Goal: Transaction & Acquisition: Purchase product/service

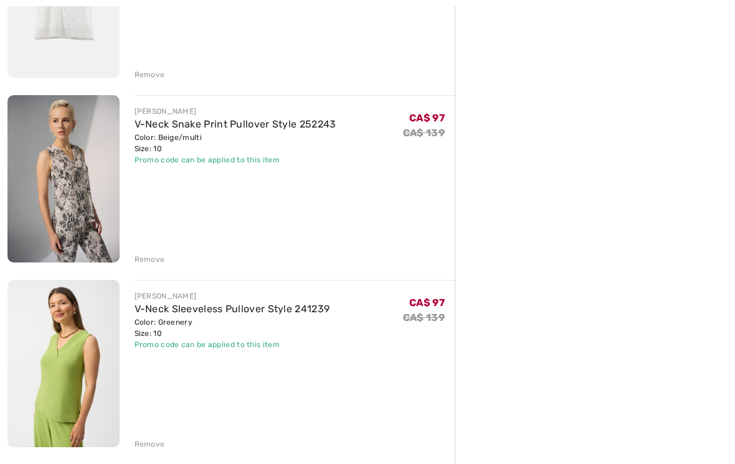
scroll to position [623, 0]
click at [153, 257] on div "Remove" at bounding box center [149, 259] width 31 height 11
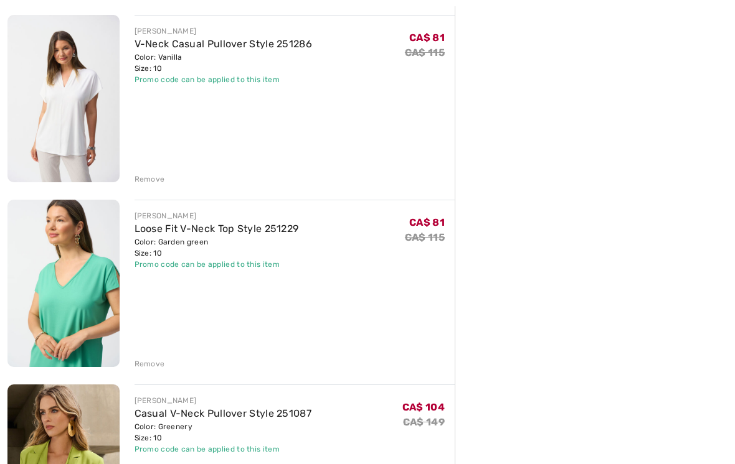
scroll to position [1077, 0]
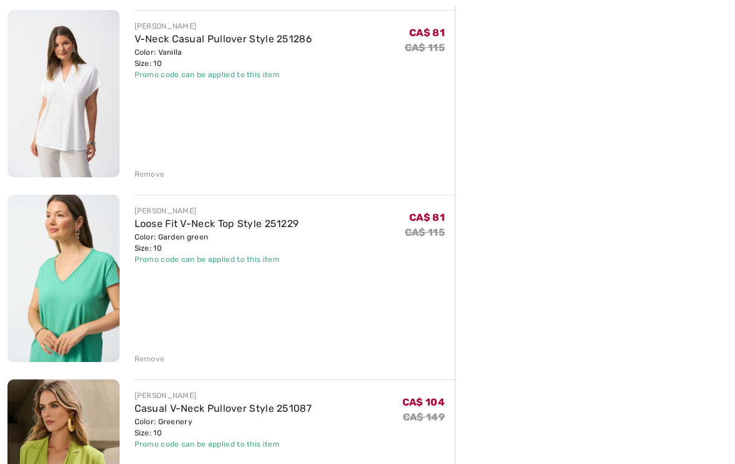
click at [152, 355] on div "Remove" at bounding box center [149, 359] width 31 height 11
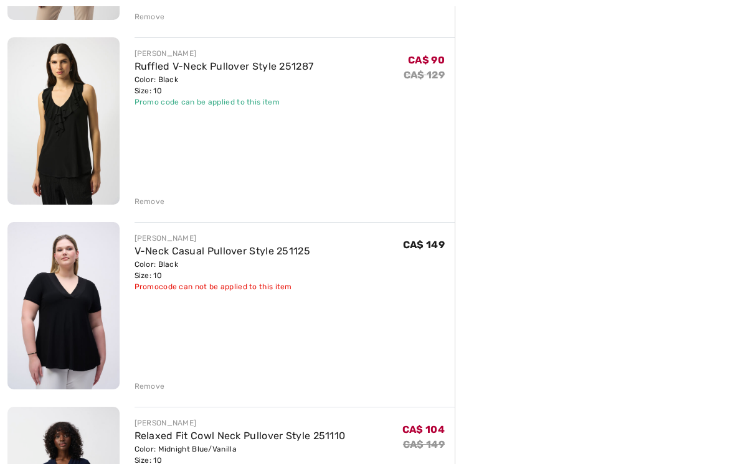
scroll to position [2160, 0]
click at [152, 382] on div "Remove" at bounding box center [149, 385] width 31 height 11
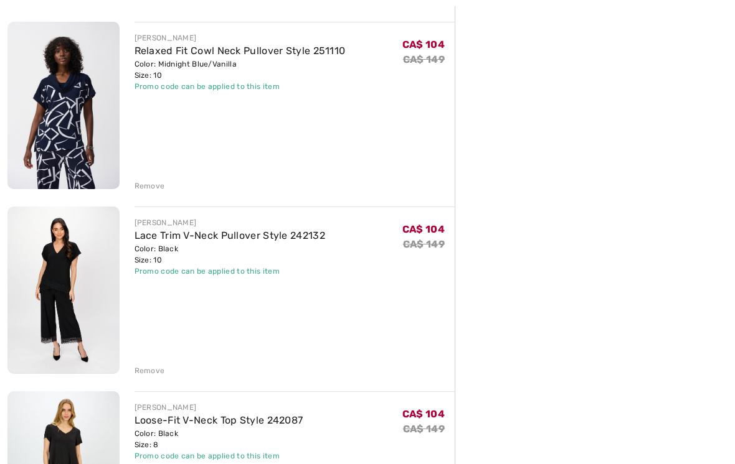
scroll to position [2365, 0]
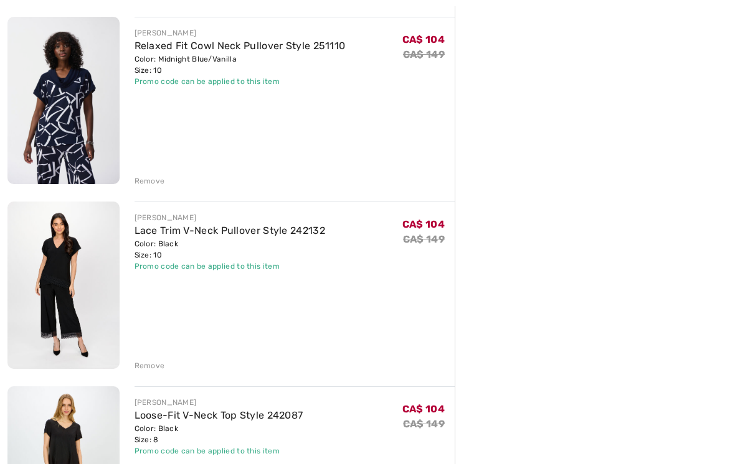
click at [153, 360] on div "Remove" at bounding box center [294, 365] width 321 height 14
click at [156, 363] on div "Remove" at bounding box center [149, 365] width 31 height 11
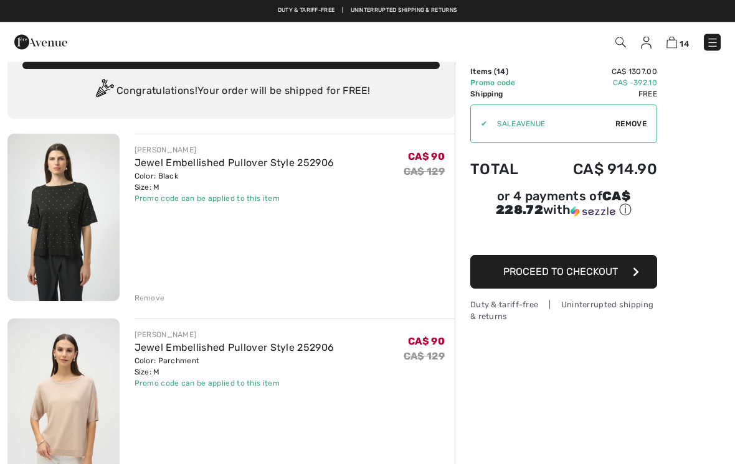
scroll to position [0, 0]
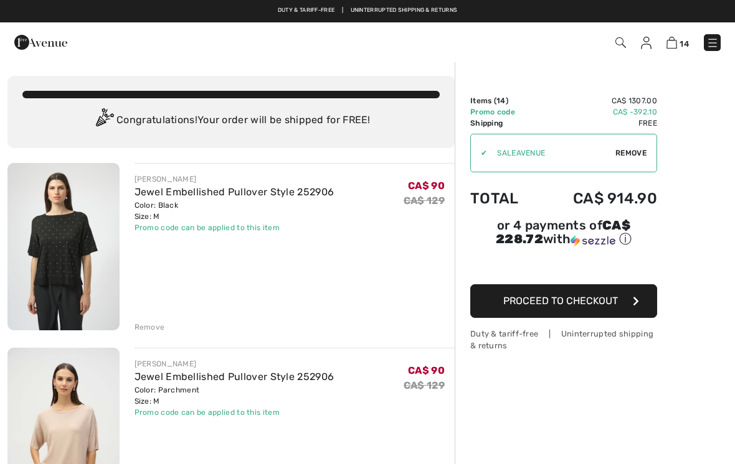
click at [152, 327] on div "Remove" at bounding box center [149, 327] width 31 height 11
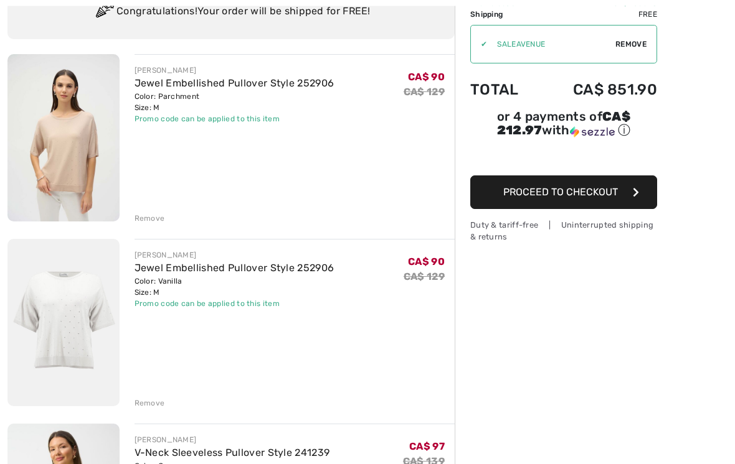
scroll to position [109, 0]
click at [156, 219] on div "Remove" at bounding box center [149, 218] width 31 height 11
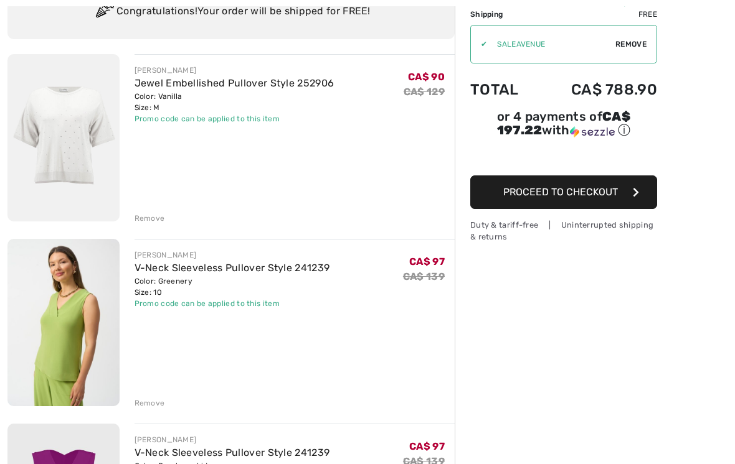
click at [152, 219] on div "Remove" at bounding box center [149, 218] width 31 height 11
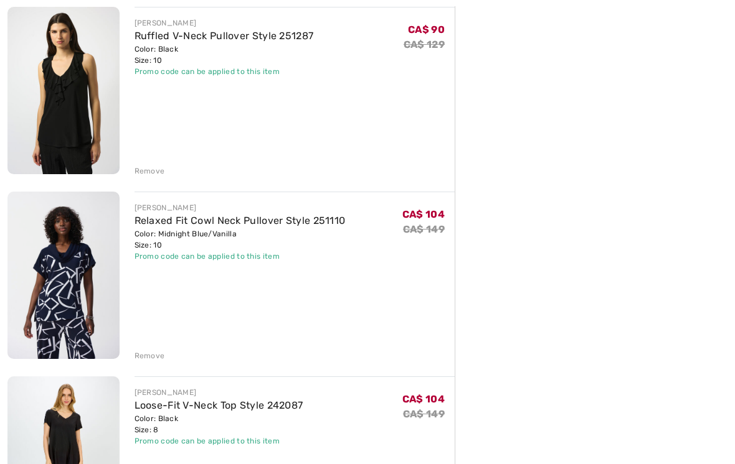
scroll to position [1635, 0]
click at [152, 357] on div "Remove" at bounding box center [149, 356] width 31 height 11
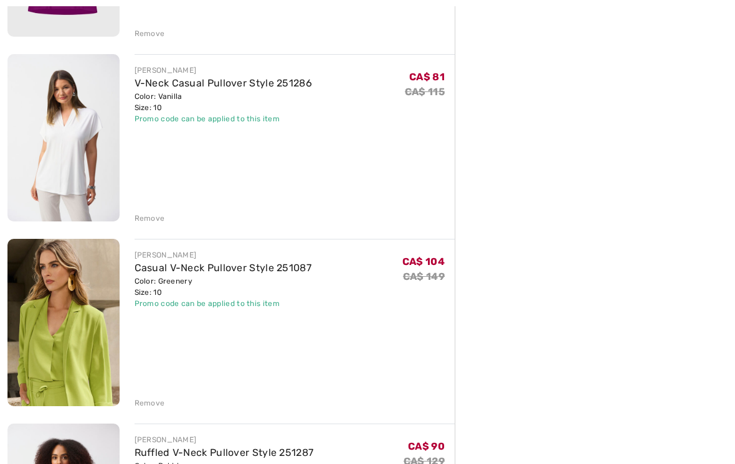
scroll to position [479, 0]
click at [153, 404] on div "Remove" at bounding box center [149, 403] width 31 height 11
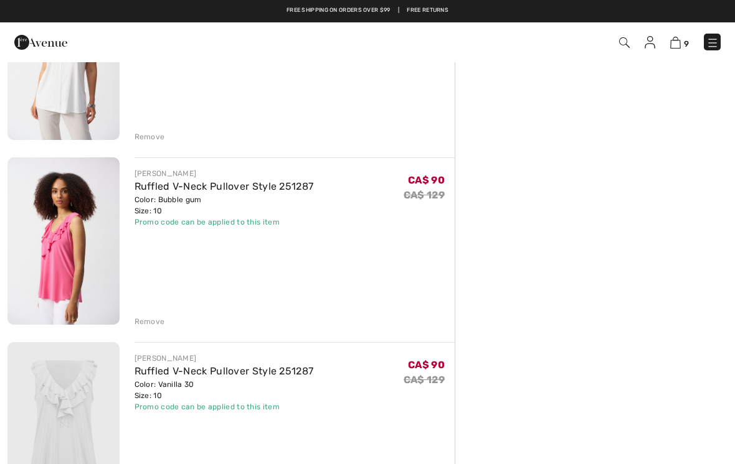
scroll to position [559, 0]
click at [153, 322] on div "Remove" at bounding box center [149, 322] width 31 height 11
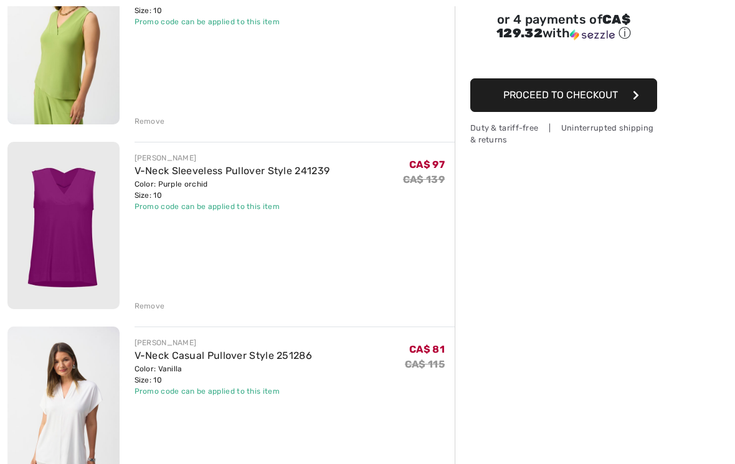
scroll to position [213, 0]
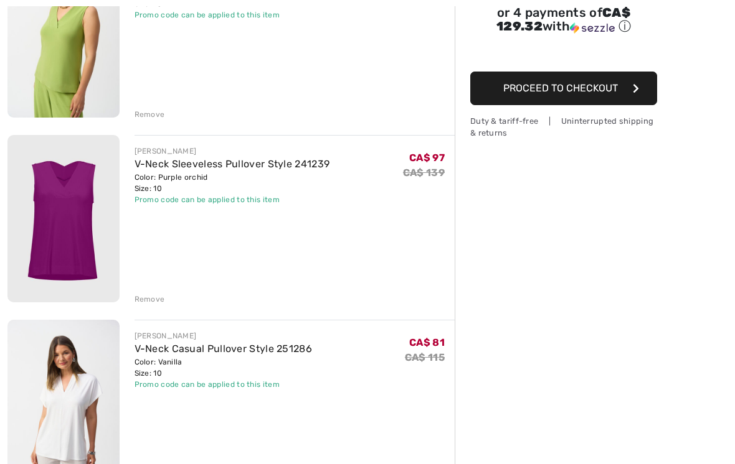
click at [155, 298] on div "Remove" at bounding box center [149, 299] width 31 height 11
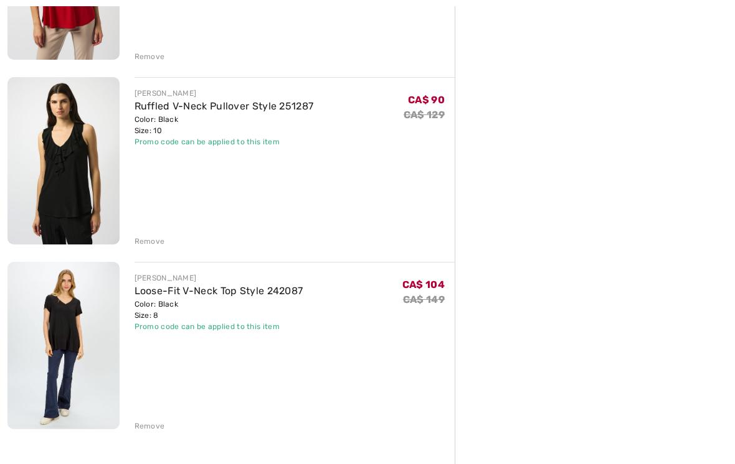
scroll to position [1010, 0]
click at [156, 423] on div "Remove" at bounding box center [149, 426] width 31 height 11
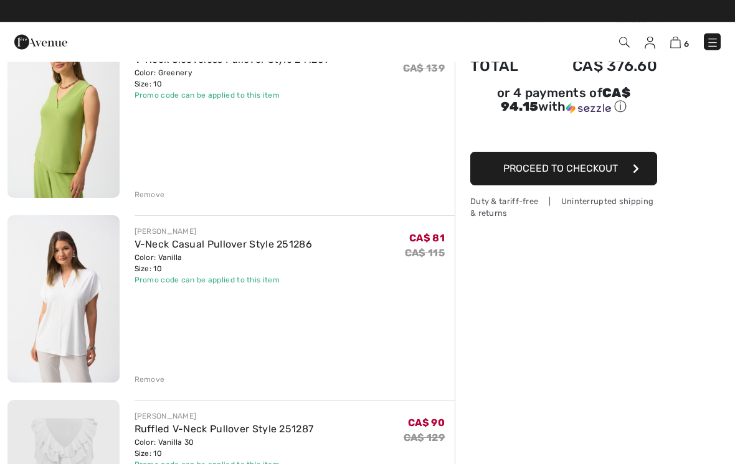
scroll to position [133, 0]
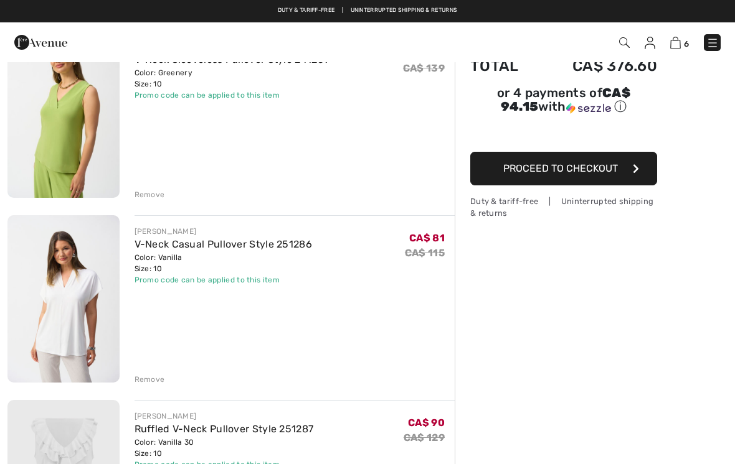
click at [98, 280] on img at bounding box center [63, 298] width 112 height 167
click at [98, 282] on img at bounding box center [63, 298] width 112 height 167
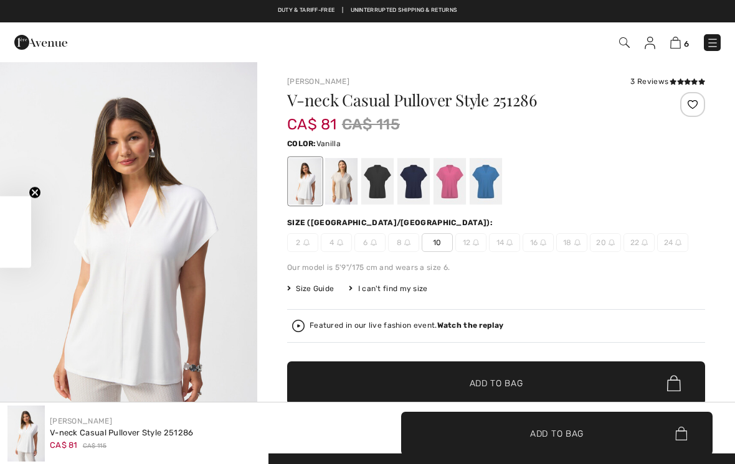
checkbox input "true"
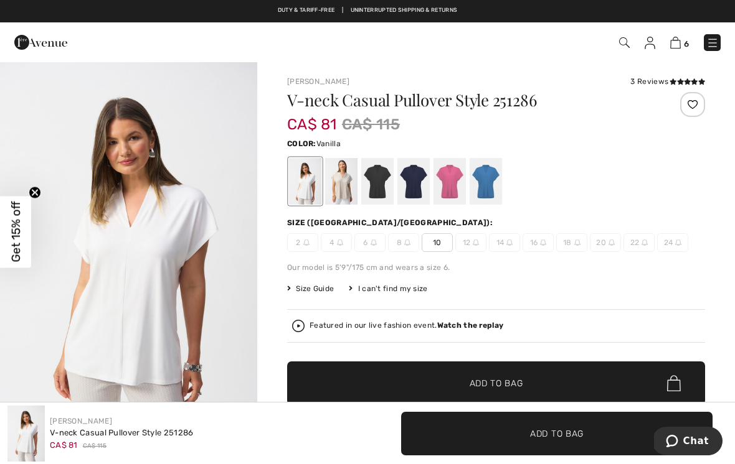
click at [177, 276] on img "1 / 6" at bounding box center [128, 253] width 257 height 385
click at [351, 176] on div at bounding box center [341, 181] width 32 height 47
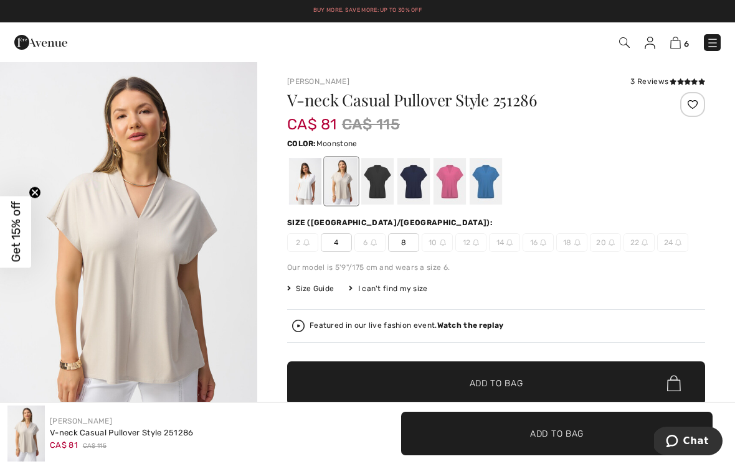
click at [383, 177] on div at bounding box center [377, 181] width 32 height 47
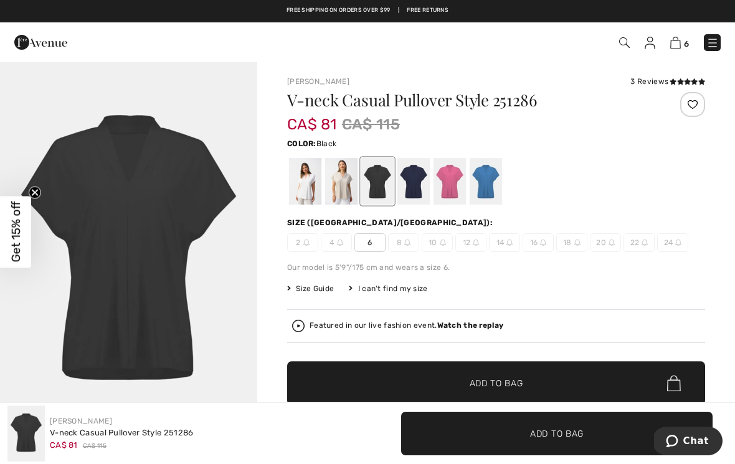
click at [420, 178] on div at bounding box center [413, 181] width 32 height 47
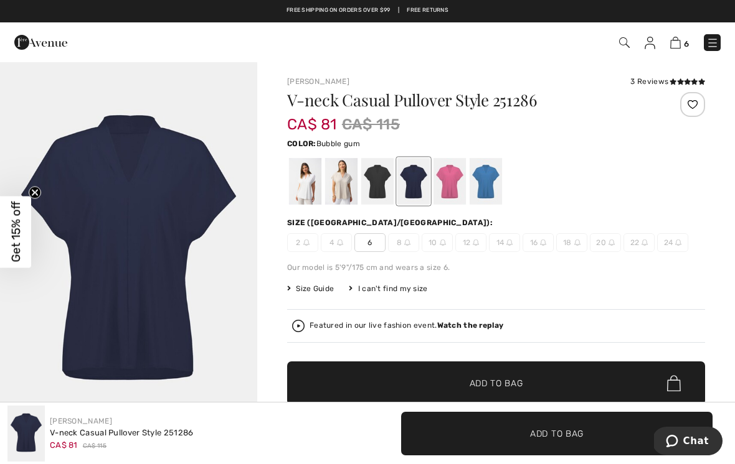
click at [453, 172] on div at bounding box center [449, 181] width 32 height 47
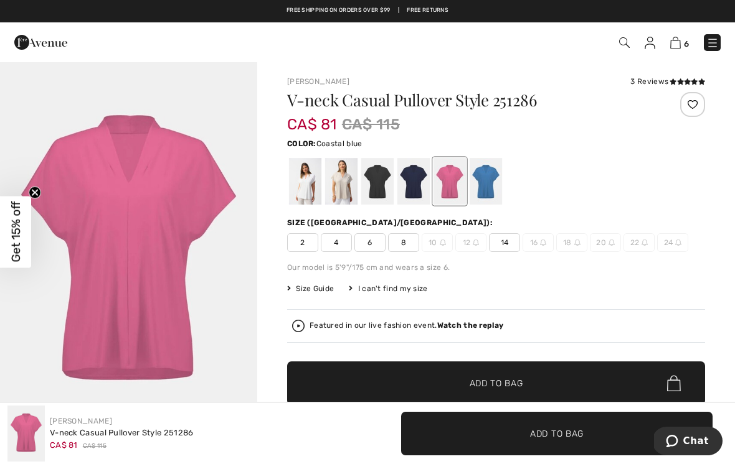
click at [493, 174] on div at bounding box center [485, 181] width 32 height 47
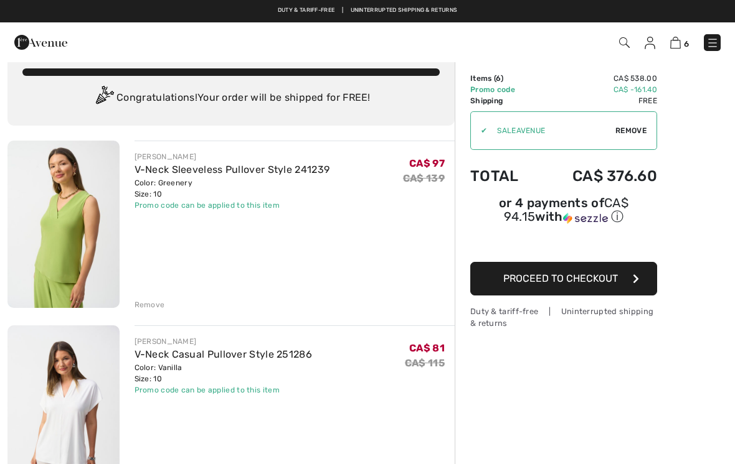
scroll to position [22, 0]
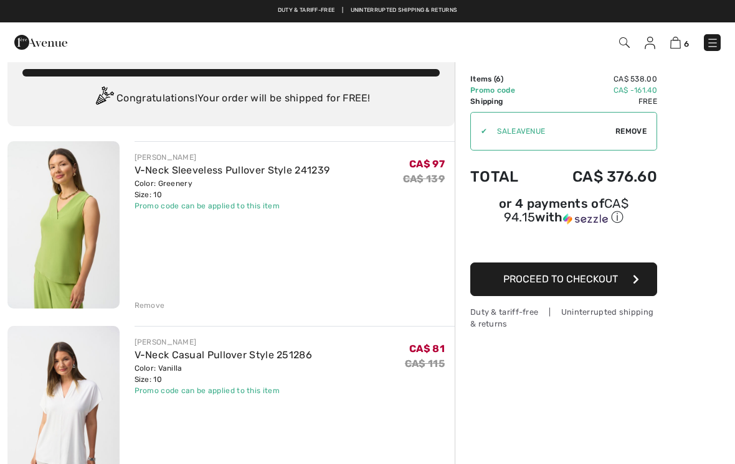
click at [90, 224] on img at bounding box center [63, 224] width 112 height 167
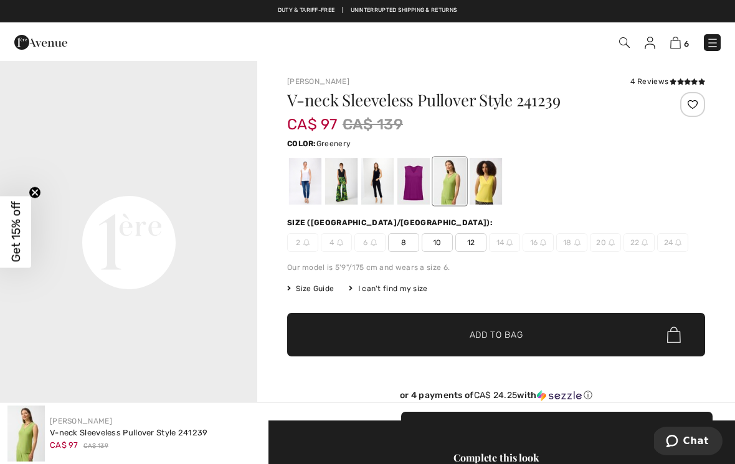
scroll to position [774, 0]
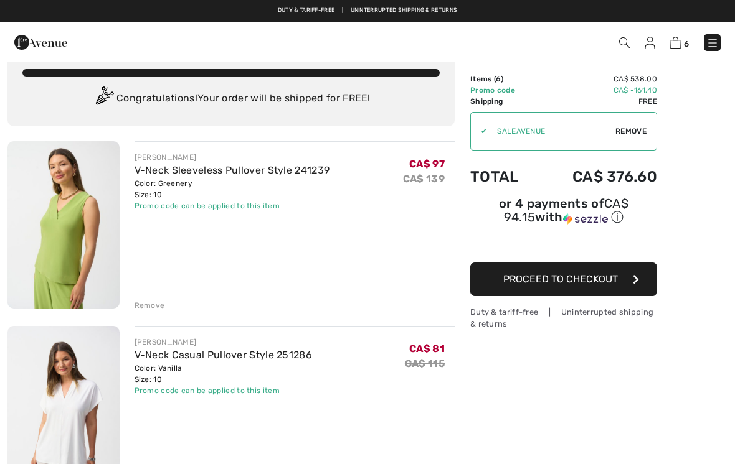
click at [149, 301] on div "Remove" at bounding box center [149, 305] width 31 height 11
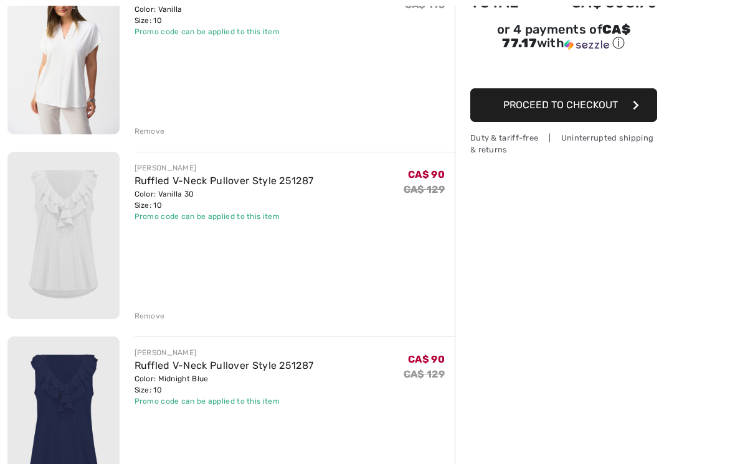
scroll to position [194, 0]
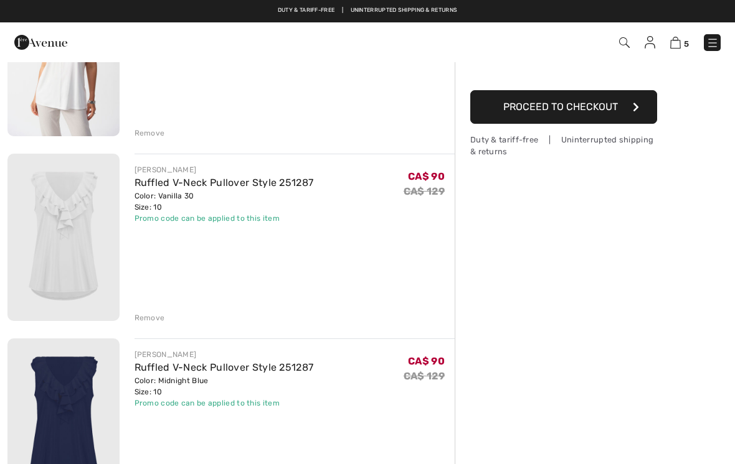
click at [103, 264] on img at bounding box center [63, 237] width 112 height 167
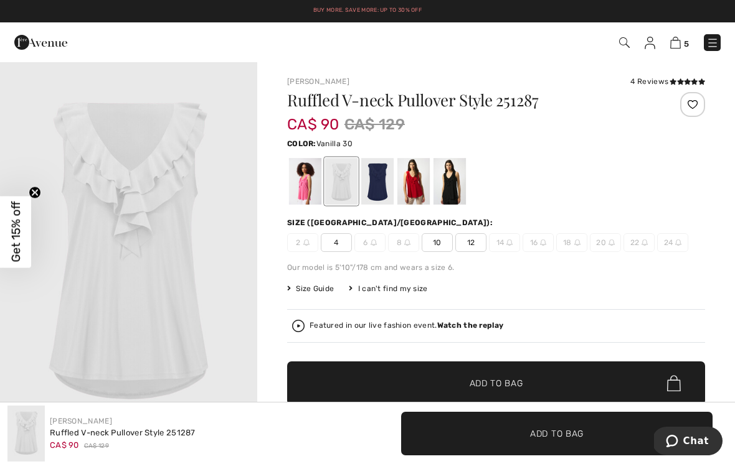
click at [678, 45] on img at bounding box center [675, 43] width 11 height 12
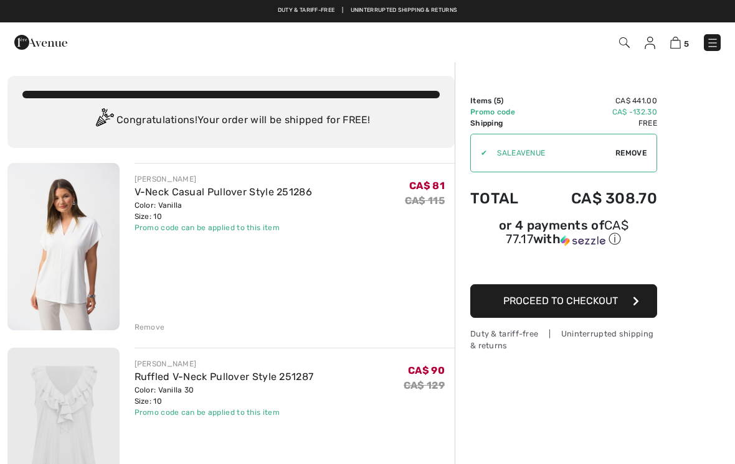
click at [679, 44] on img at bounding box center [675, 43] width 11 height 12
click at [684, 41] on span "5" at bounding box center [686, 43] width 5 height 9
click at [82, 393] on img at bounding box center [63, 431] width 112 height 167
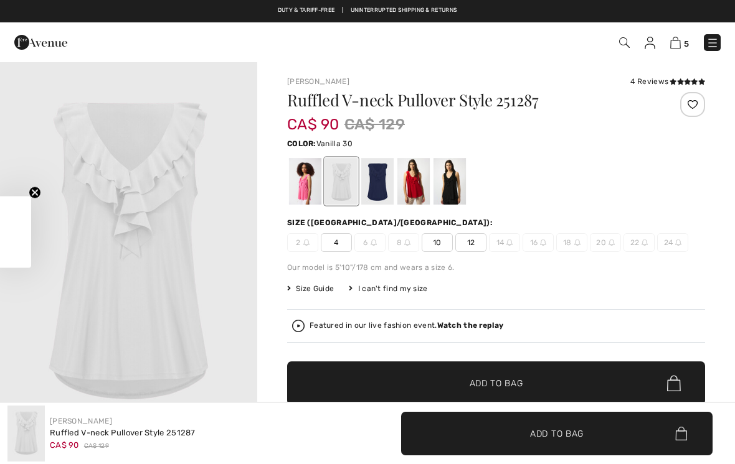
checkbox input "true"
click at [665, 80] on div "4 Reviews" at bounding box center [667, 81] width 75 height 11
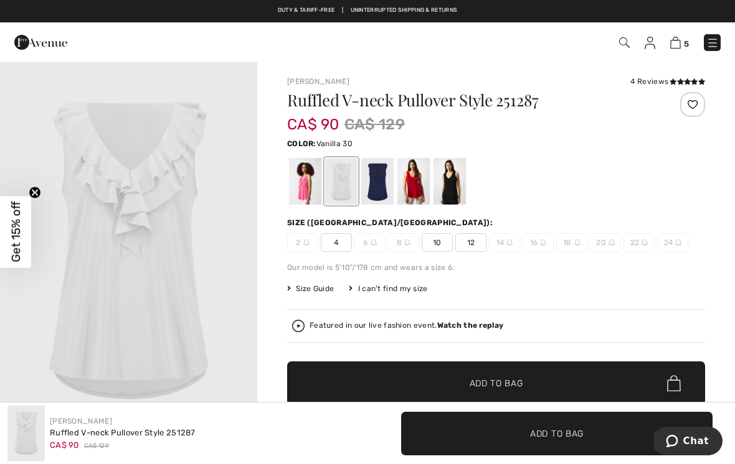
click at [677, 80] on icon at bounding box center [680, 81] width 7 height 6
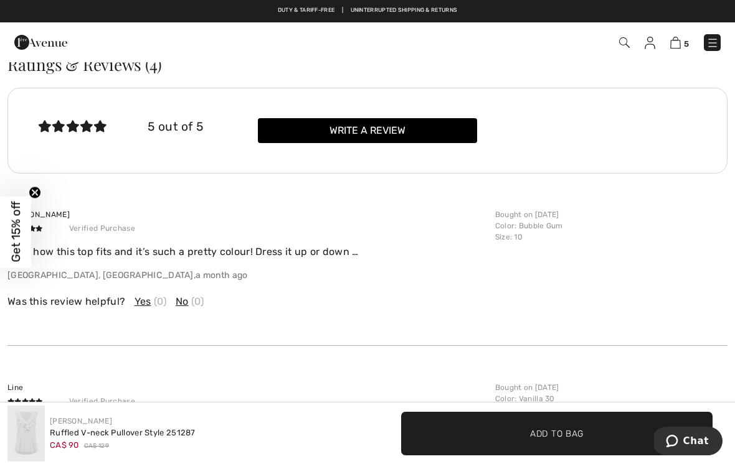
scroll to position [1678, 0]
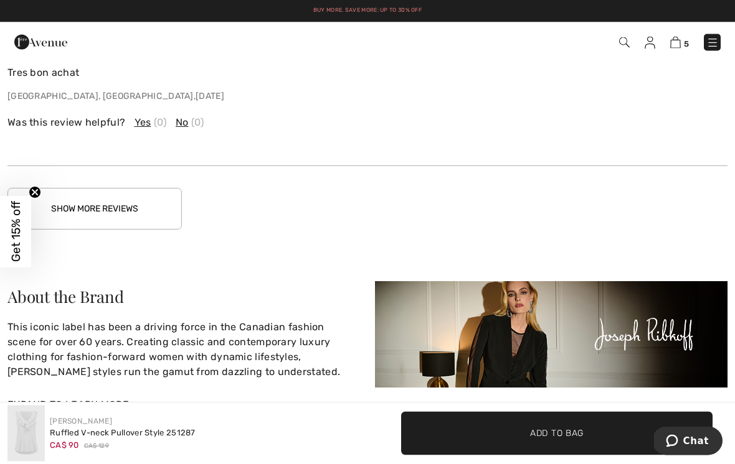
click at [151, 201] on button "Show More Reviews" at bounding box center [94, 210] width 174 height 42
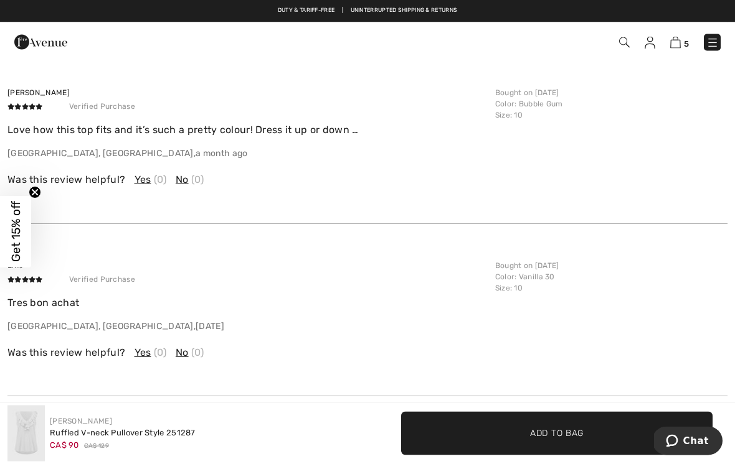
scroll to position [1840, 0]
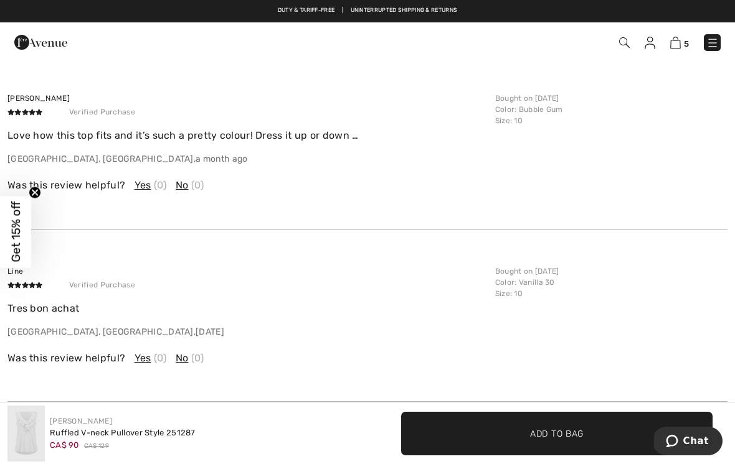
click at [686, 42] on span "5" at bounding box center [686, 43] width 5 height 9
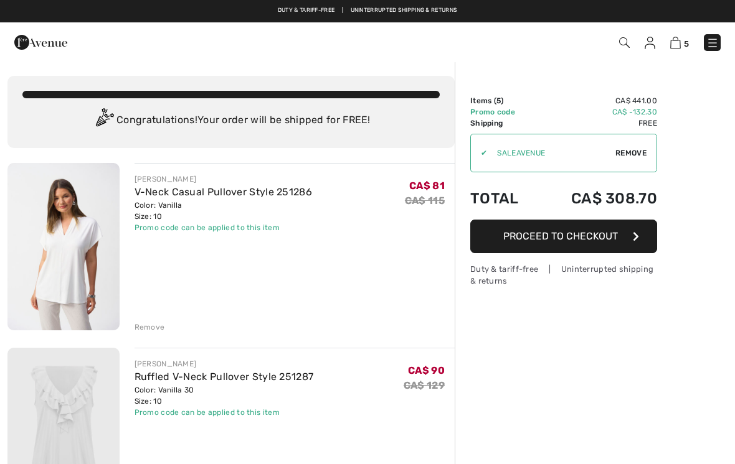
checkbox input "true"
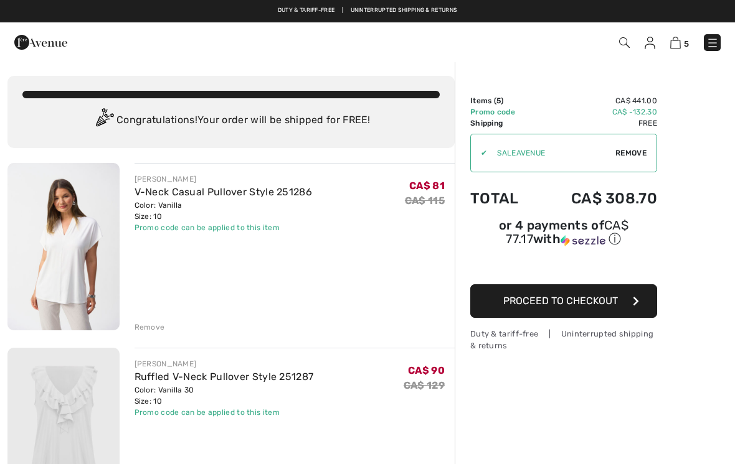
click at [92, 252] on img at bounding box center [63, 246] width 112 height 167
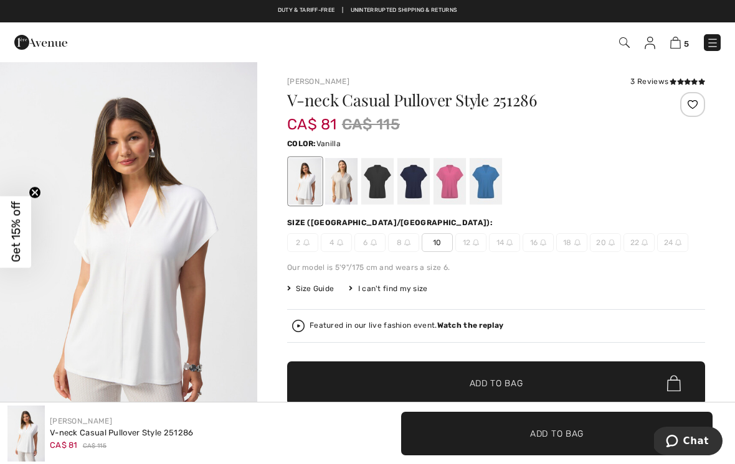
click at [674, 78] on span at bounding box center [686, 81] width 35 height 7
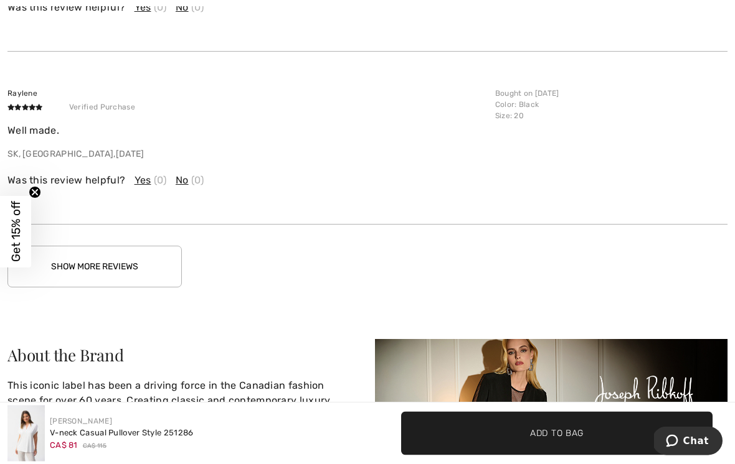
scroll to position [2428, 0]
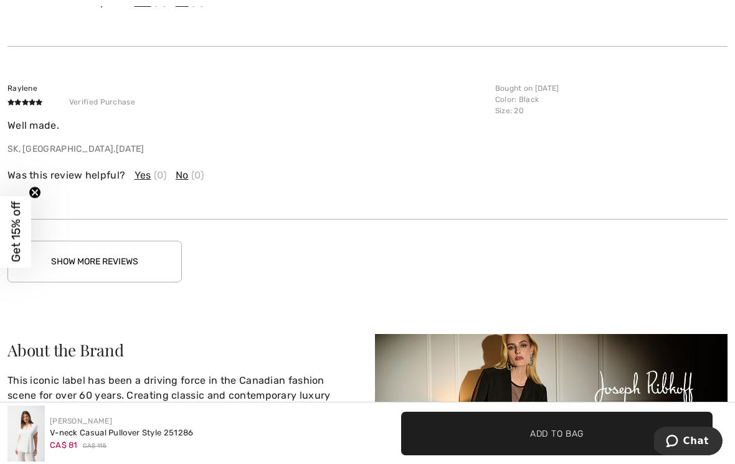
click at [153, 250] on button "Show More Reviews" at bounding box center [94, 262] width 174 height 42
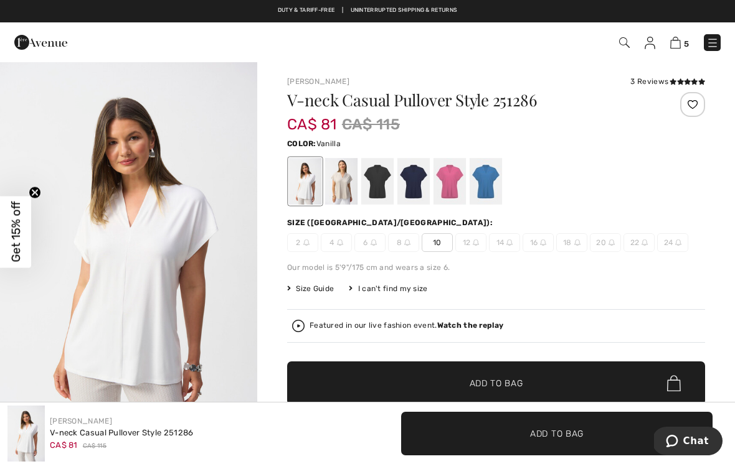
click at [684, 41] on span "5" at bounding box center [686, 43] width 5 height 9
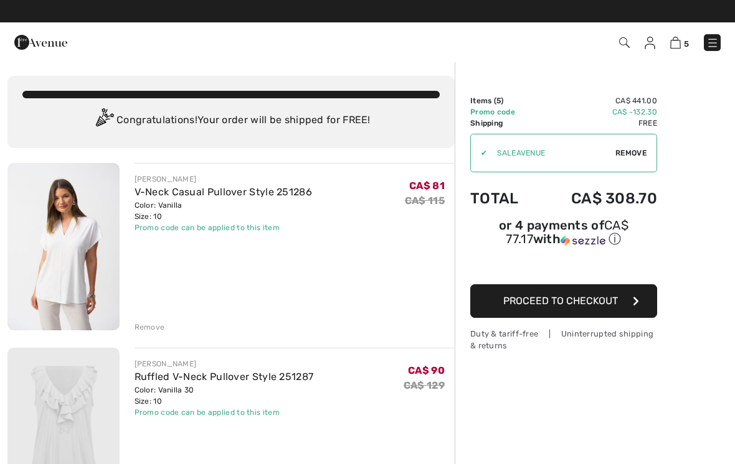
click at [638, 306] on icon "button" at bounding box center [636, 301] width 6 height 10
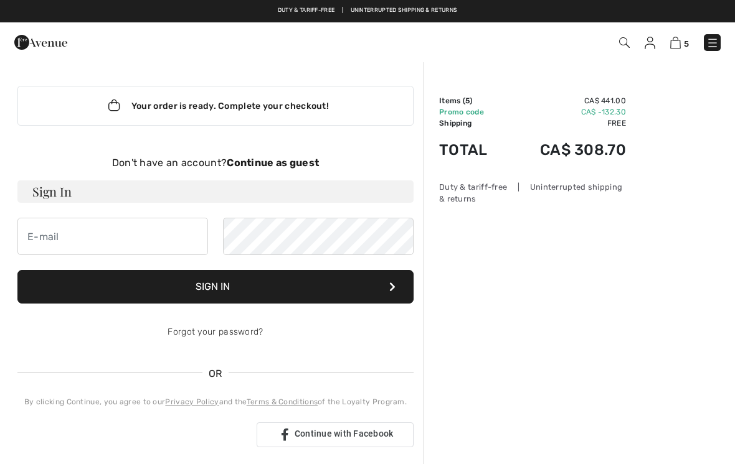
click at [126, 188] on h3 "Sign In" at bounding box center [215, 192] width 396 height 22
click at [100, 237] on input "email" at bounding box center [112, 236] width 190 height 37
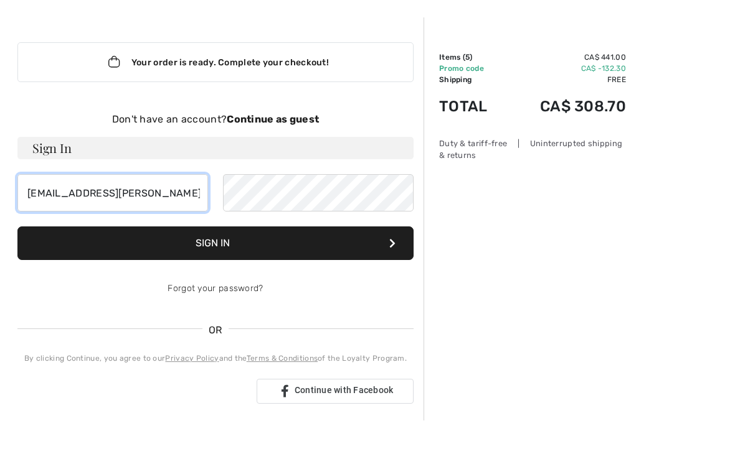
type input "[EMAIL_ADDRESS][PERSON_NAME][DOMAIN_NAME]"
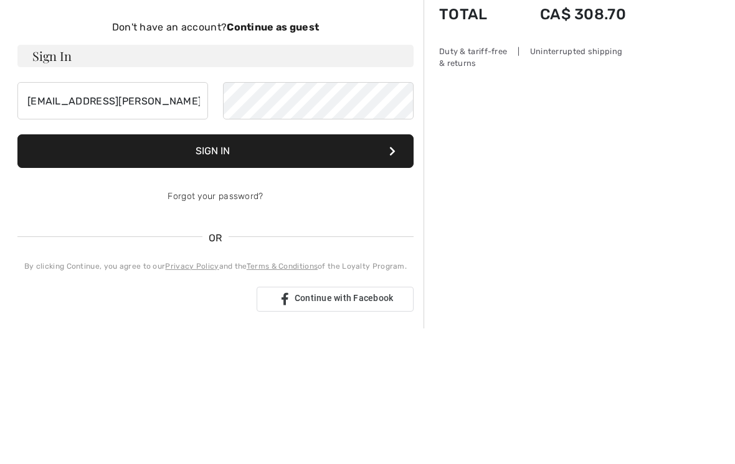
click at [357, 270] on button "Sign In" at bounding box center [215, 287] width 396 height 34
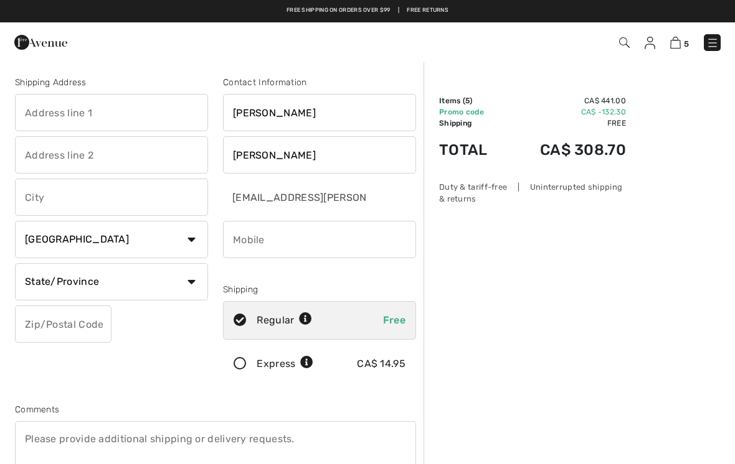
click at [173, 111] on input "text" at bounding box center [111, 112] width 193 height 37
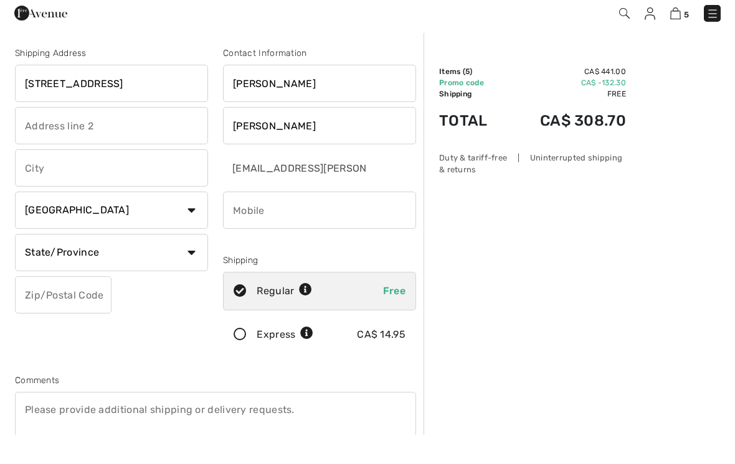
type input "[STREET_ADDRESS]"
click at [185, 179] on input "text" at bounding box center [111, 197] width 193 height 37
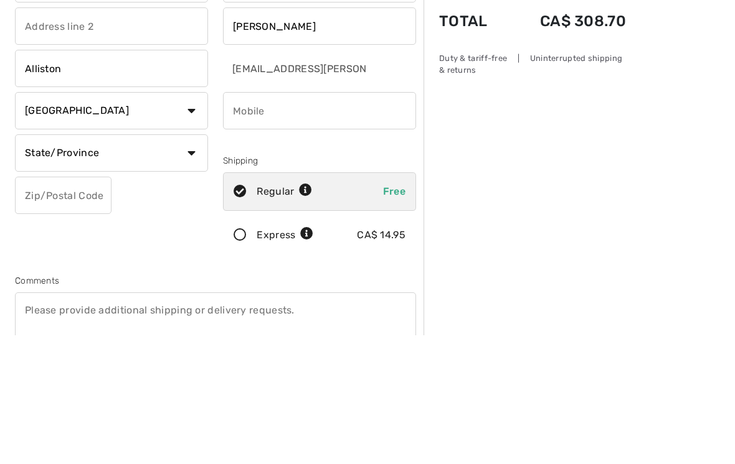
type input "Alliston"
click at [196, 263] on select "State/Province Alberta British Columbia Manitoba New Brunswick Newfoundland and…" at bounding box center [111, 281] width 193 height 37
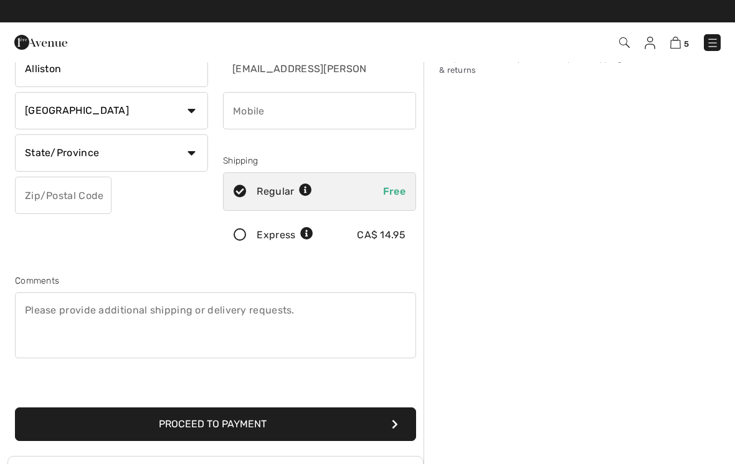
select select "ON"
click at [385, 105] on input "phone" at bounding box center [319, 110] width 193 height 37
type input "7057181975"
click at [100, 198] on input "text" at bounding box center [63, 195] width 96 height 37
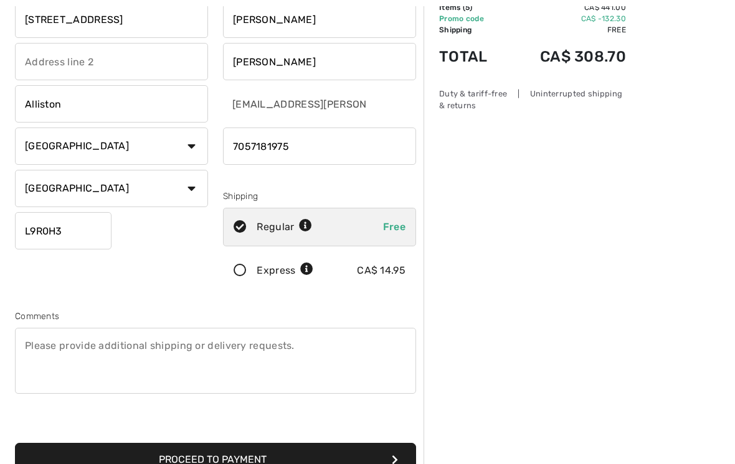
scroll to position [93, 0]
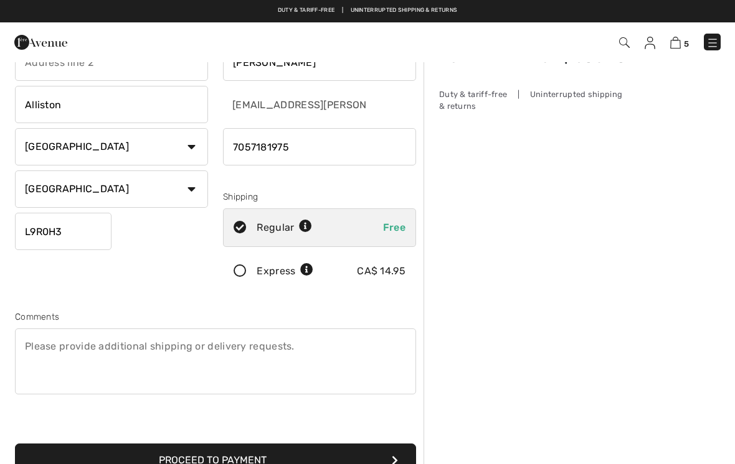
type input "L9R0H3"
click at [270, 460] on button "Proceed to Payment" at bounding box center [215, 461] width 401 height 34
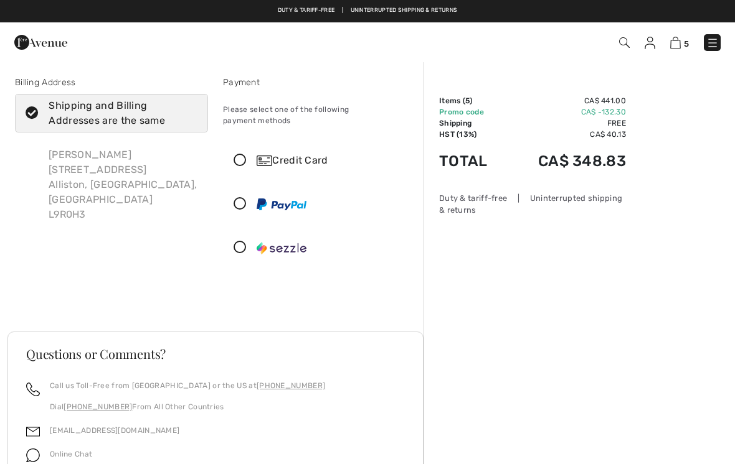
click at [245, 154] on icon at bounding box center [239, 160] width 33 height 13
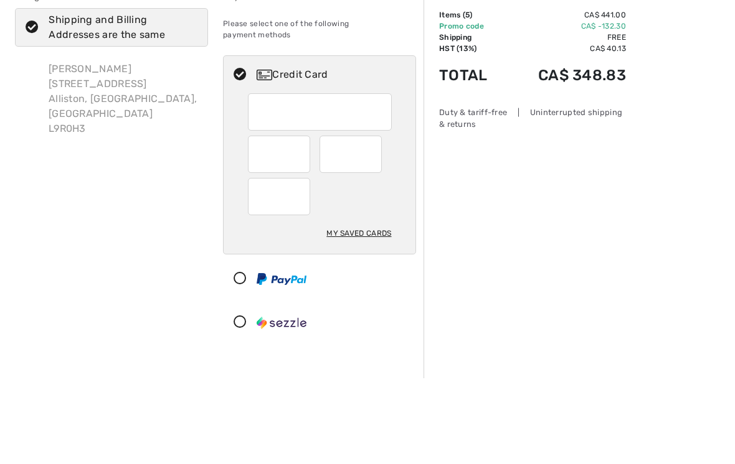
scroll to position [86, 0]
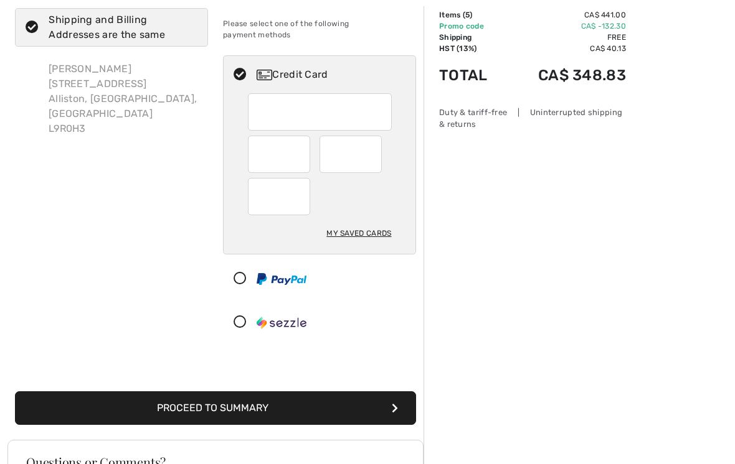
click at [310, 184] on div at bounding box center [320, 196] width 144 height 37
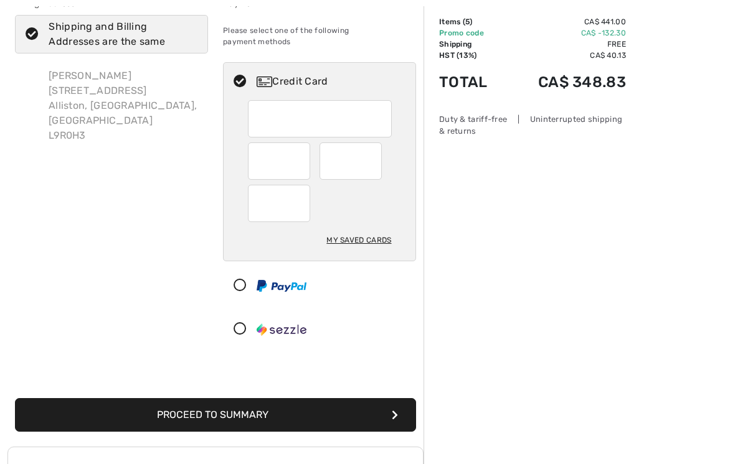
scroll to position [76, 0]
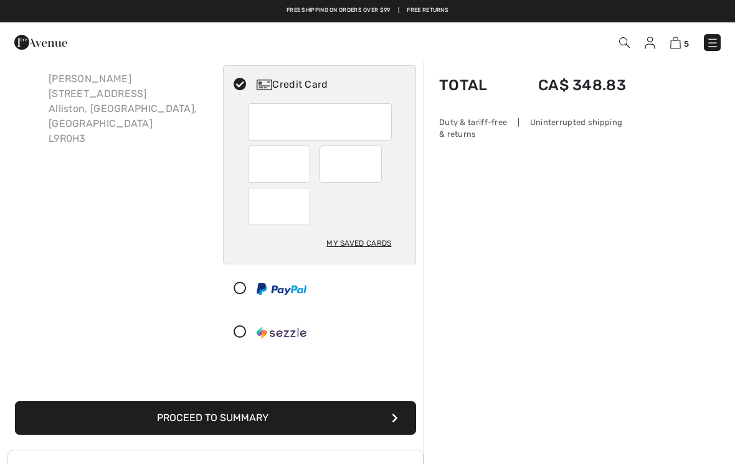
click at [264, 402] on button "Proceed to Summary" at bounding box center [215, 419] width 401 height 34
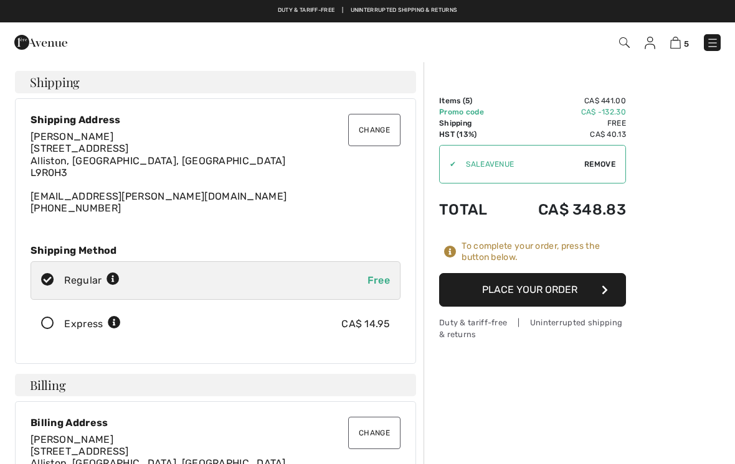
click at [598, 284] on button "Place Your Order" at bounding box center [532, 290] width 187 height 34
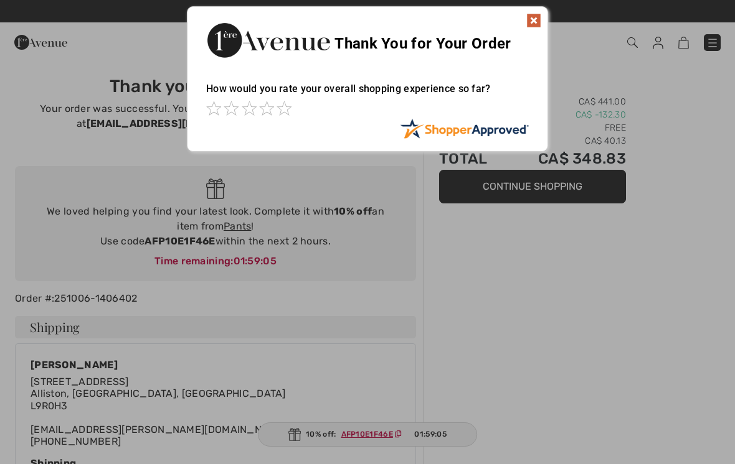
click at [538, 14] on img at bounding box center [533, 20] width 15 height 15
